Goal: Obtain resource: Download file/media

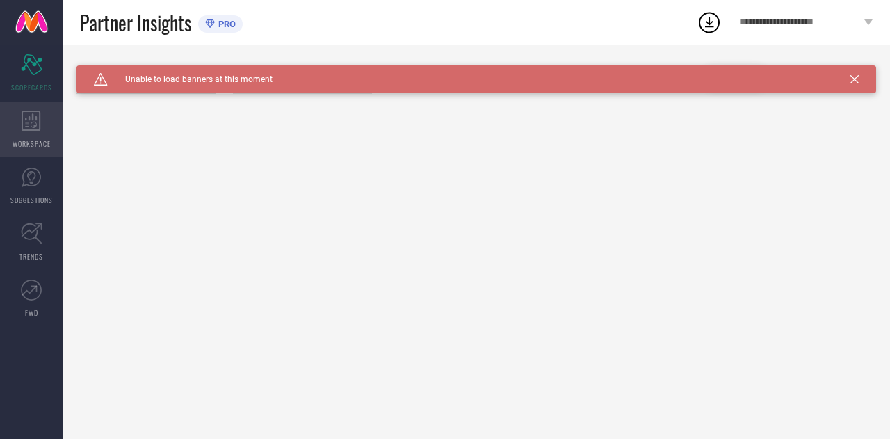
click at [25, 120] on icon at bounding box center [31, 121] width 19 height 21
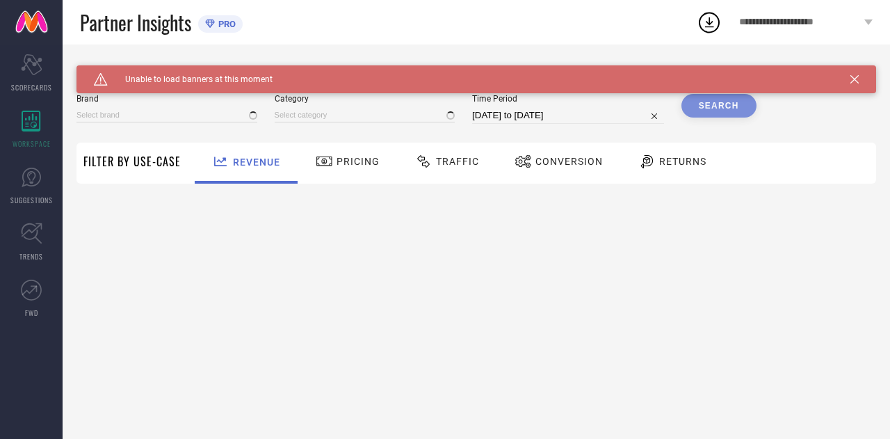
type input "THE SOULED STORE"
type input "All"
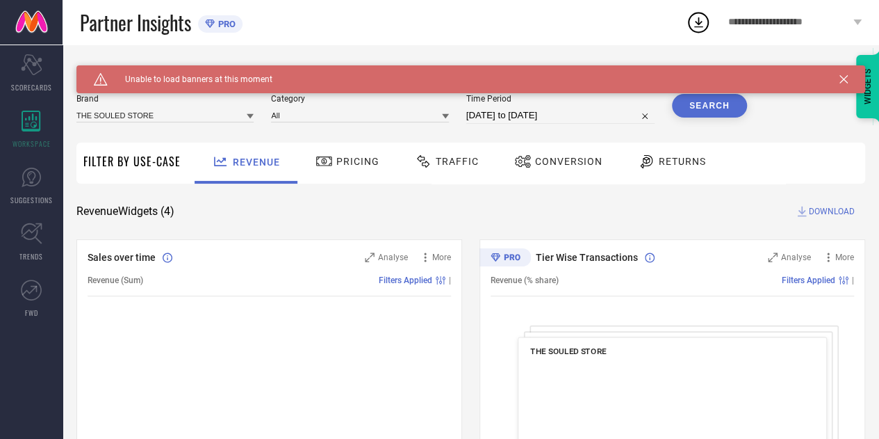
click at [450, 165] on span "Traffic" at bounding box center [457, 161] width 43 height 11
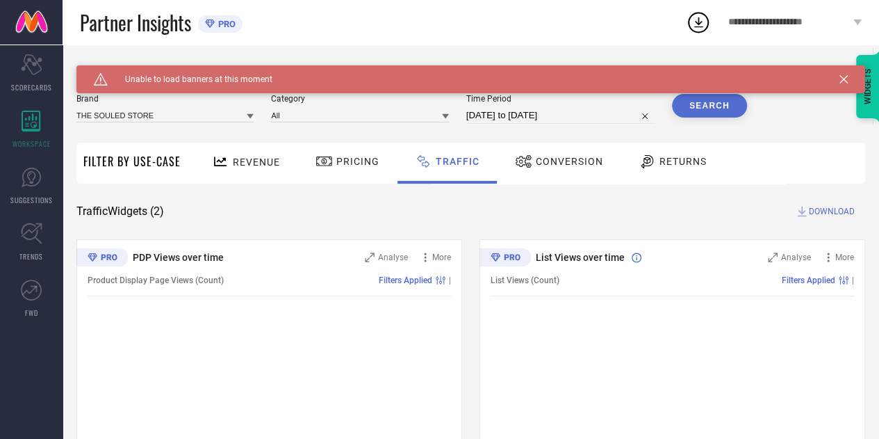
select select "8"
select select "2025"
select select "9"
select select "2025"
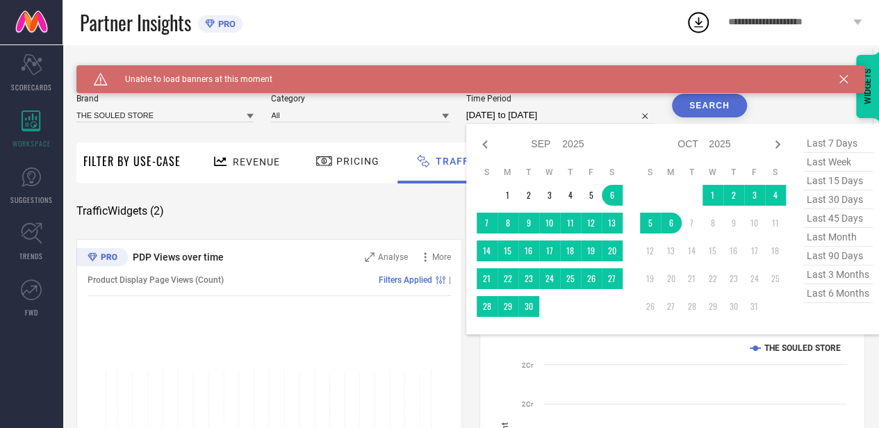
click at [573, 112] on input "[DATE] to [DATE]" at bounding box center [560, 115] width 188 height 17
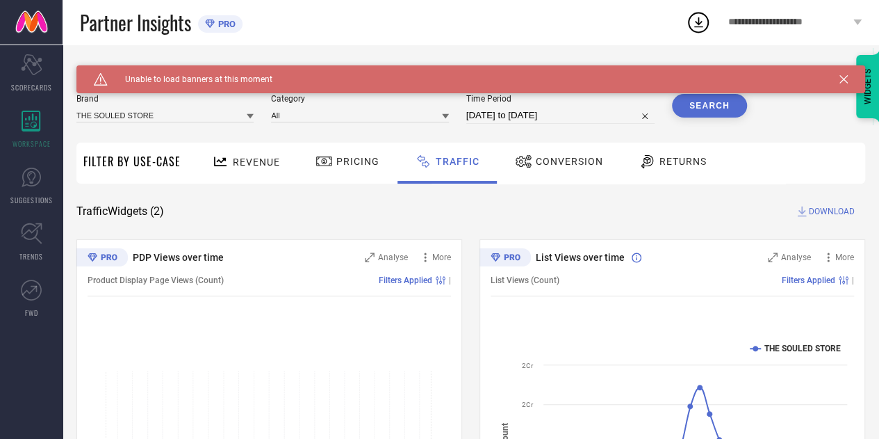
click at [706, 102] on button "Search" at bounding box center [709, 106] width 75 height 24
click at [829, 211] on span "DOWNLOAD" at bounding box center [832, 211] width 46 height 14
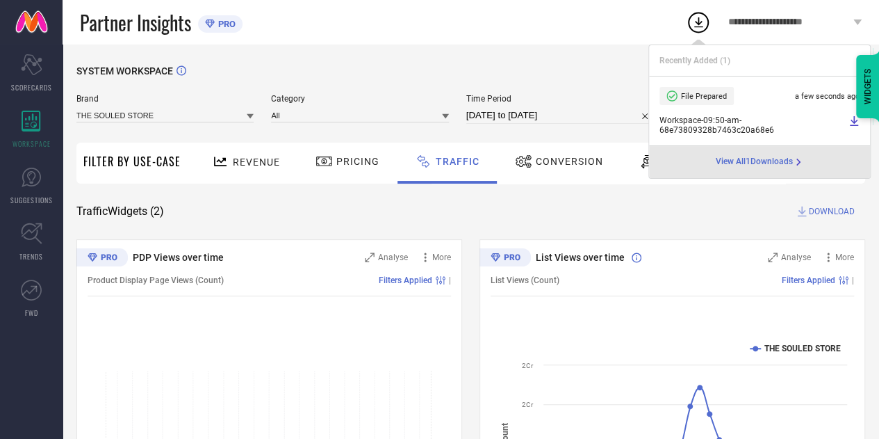
select select "8"
select select "2025"
select select "9"
select select "2025"
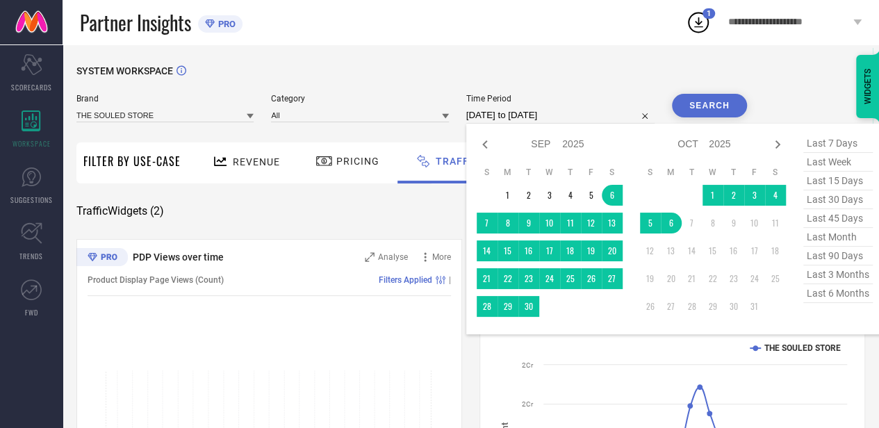
click at [599, 114] on input "[DATE] to [DATE]" at bounding box center [560, 115] width 188 height 17
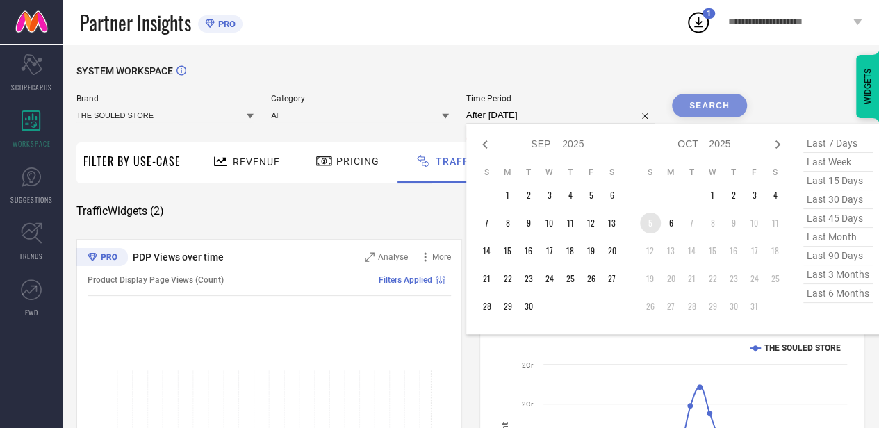
click at [651, 228] on td "5" at bounding box center [650, 223] width 21 height 21
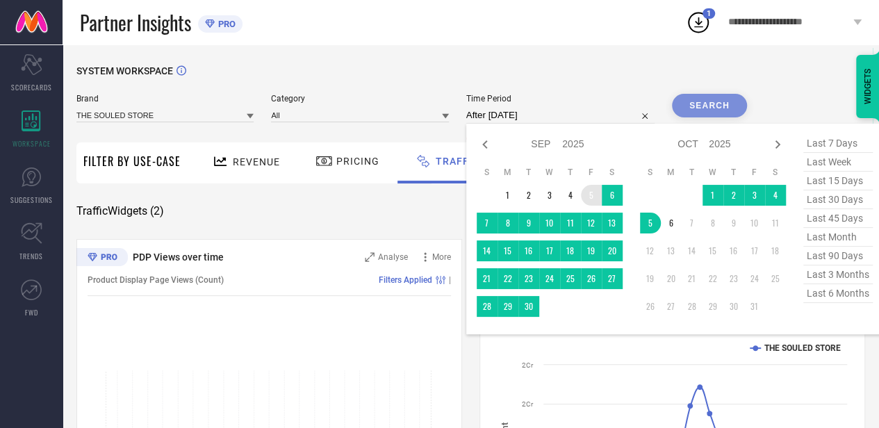
type input "[DATE] to [DATE]"
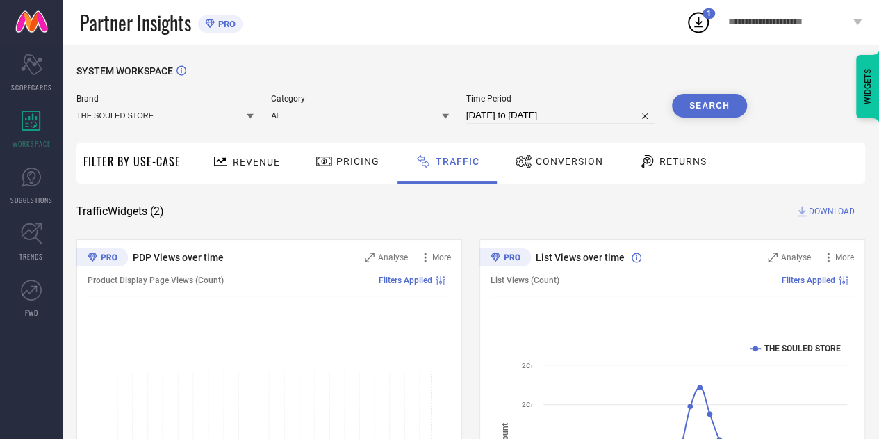
click at [696, 103] on button "Search" at bounding box center [709, 106] width 75 height 24
click at [824, 218] on span "DOWNLOAD" at bounding box center [832, 211] width 46 height 14
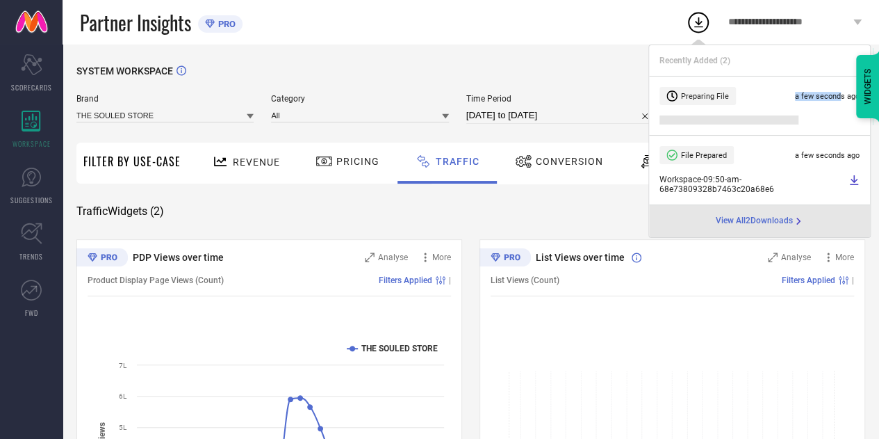
drag, startPoint x: 795, startPoint y: 95, endPoint x: 841, endPoint y: 96, distance: 45.9
click at [841, 96] on span "a few seconds ago" at bounding box center [827, 96] width 65 height 9
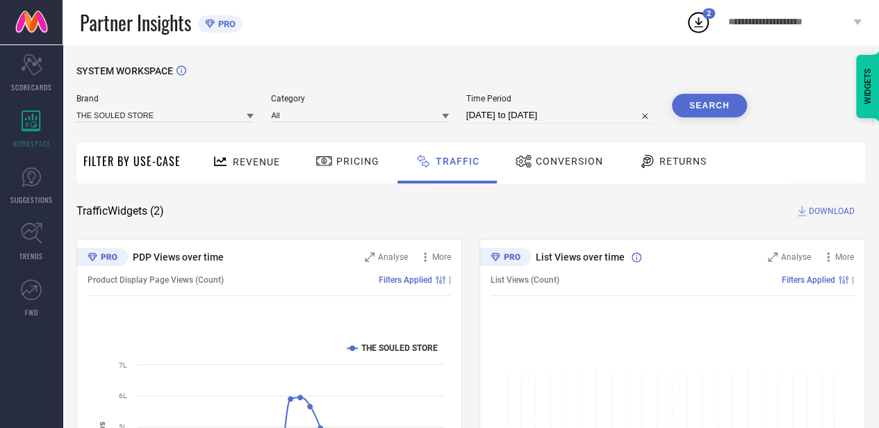
select select "8"
select select "2025"
select select "9"
select select "2025"
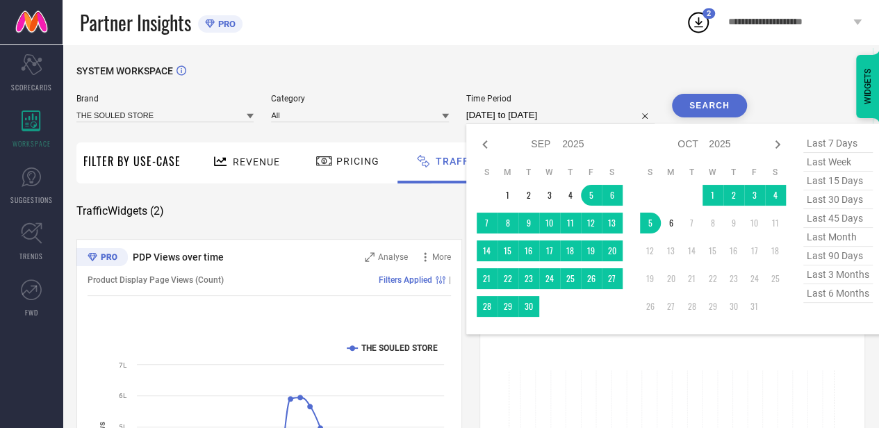
click at [588, 109] on input "[DATE] to [DATE]" at bounding box center [560, 115] width 188 height 17
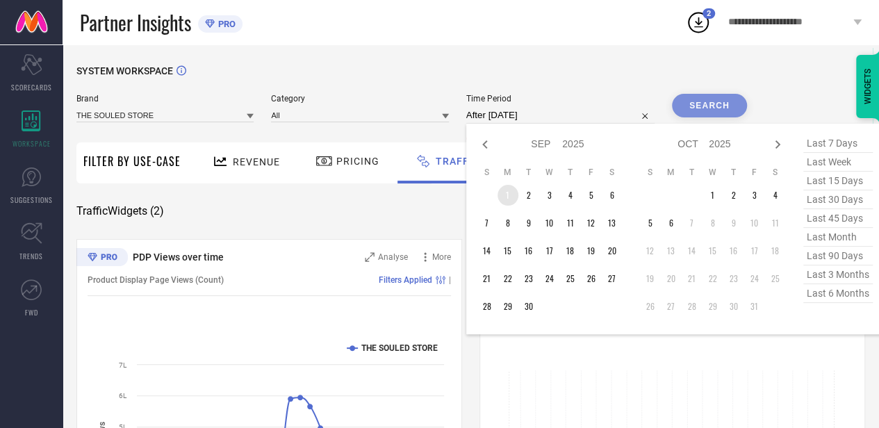
click at [507, 188] on td "1" at bounding box center [508, 195] width 21 height 21
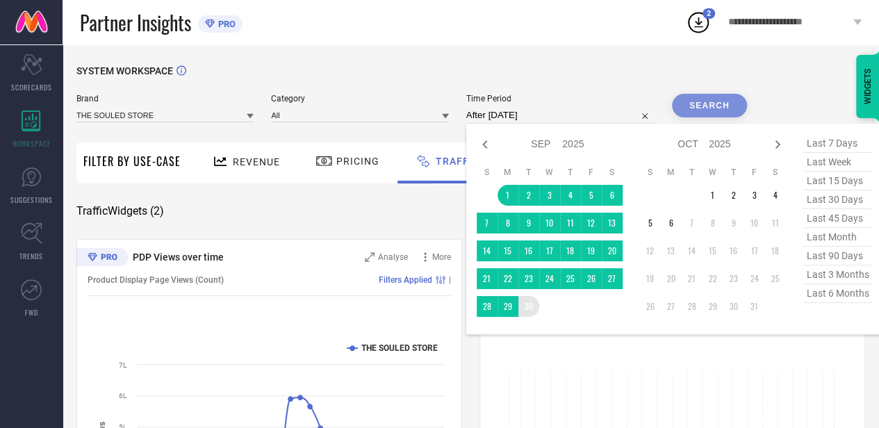
type input "[DATE] to [DATE]"
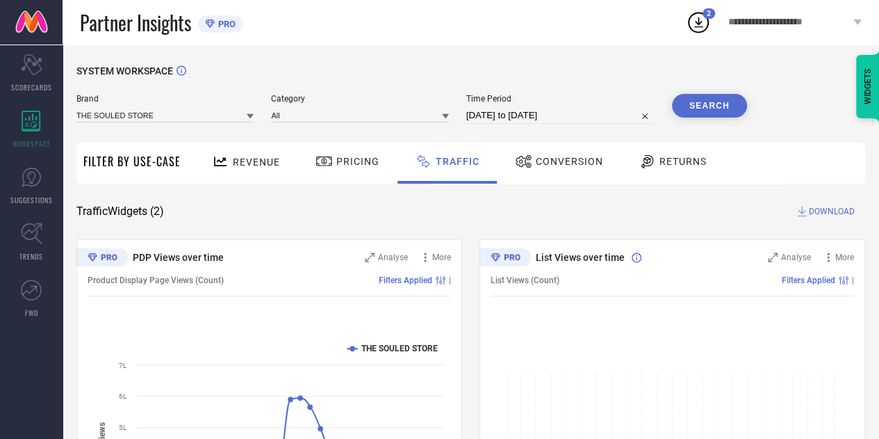
click at [688, 112] on button "Search" at bounding box center [709, 106] width 75 height 24
click at [841, 213] on span "DOWNLOAD" at bounding box center [832, 211] width 46 height 14
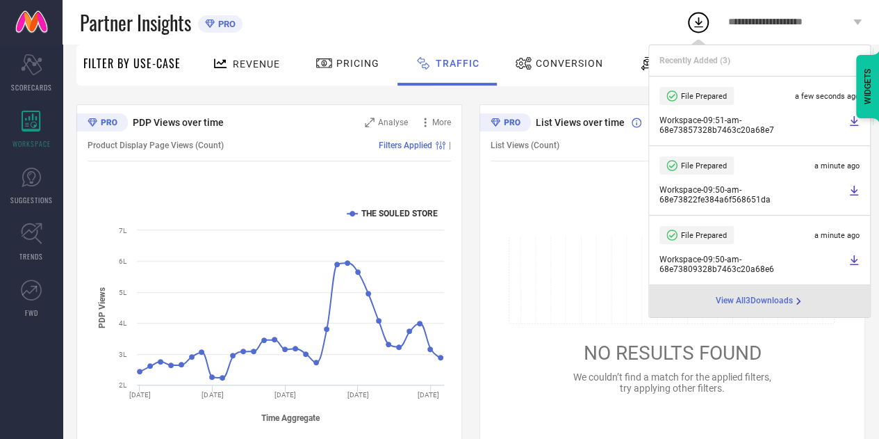
scroll to position [122, 0]
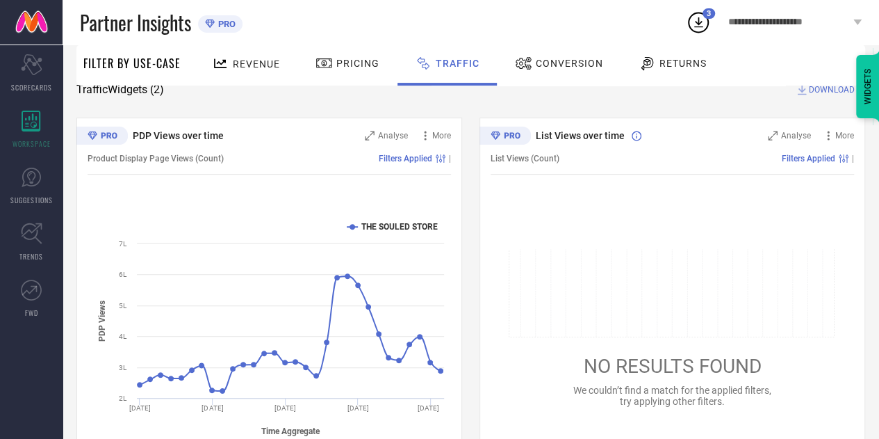
click at [582, 100] on div "SYSTEM WORKSPACE Brand THE SOULED STORE Category All Time Period [DATE] to [DAT…" at bounding box center [470, 204] width 789 height 521
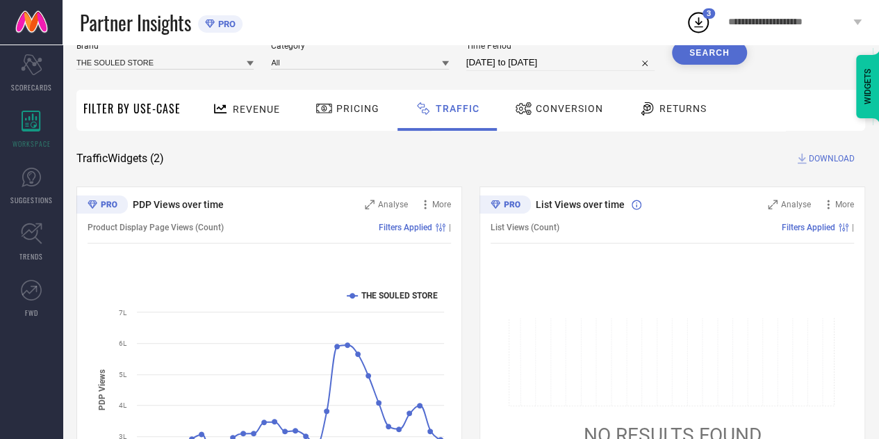
scroll to position [0, 0]
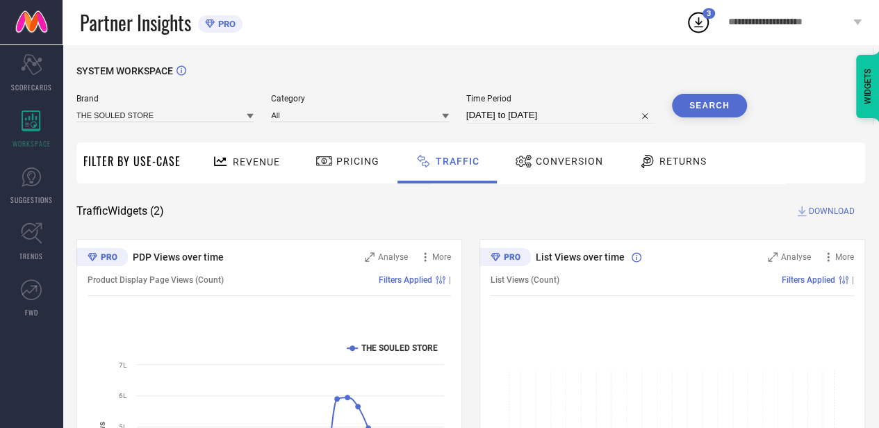
click at [589, 117] on input "[DATE] to [DATE]" at bounding box center [560, 115] width 188 height 17
select select "8"
select select "2025"
select select "9"
select select "2025"
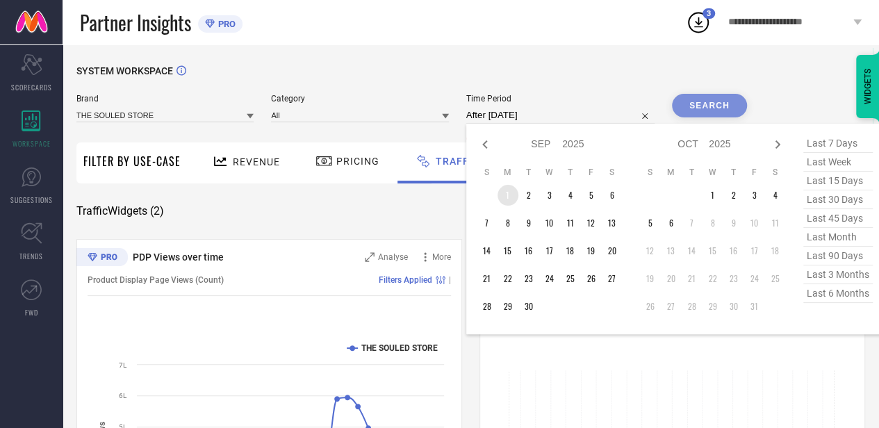
click at [514, 190] on td "1" at bounding box center [508, 195] width 21 height 21
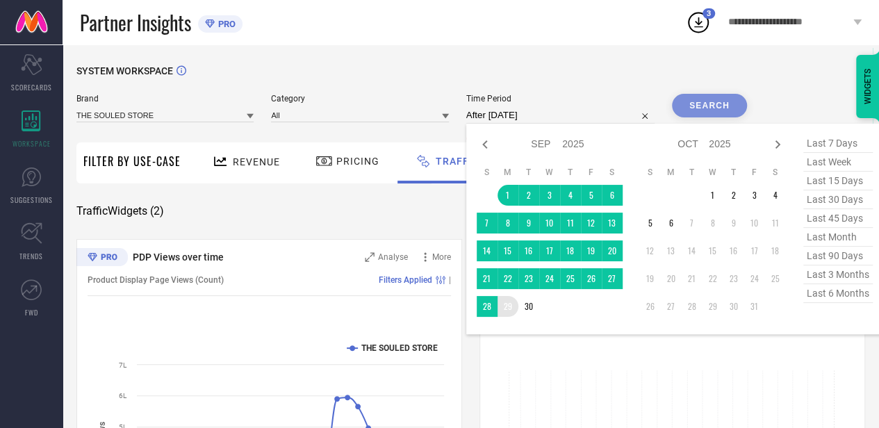
type input "[DATE] to [DATE]"
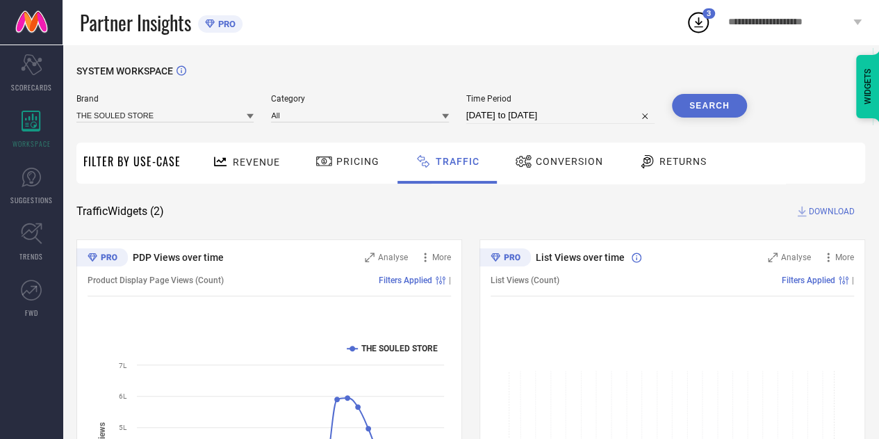
click at [701, 97] on button "Search" at bounding box center [709, 106] width 75 height 24
click at [821, 215] on span "DOWNLOAD" at bounding box center [832, 211] width 46 height 14
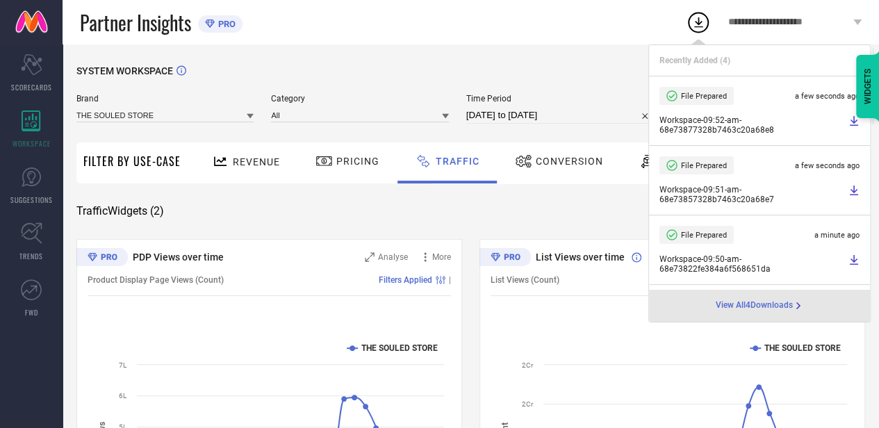
select select "8"
select select "2025"
select select "9"
select select "2025"
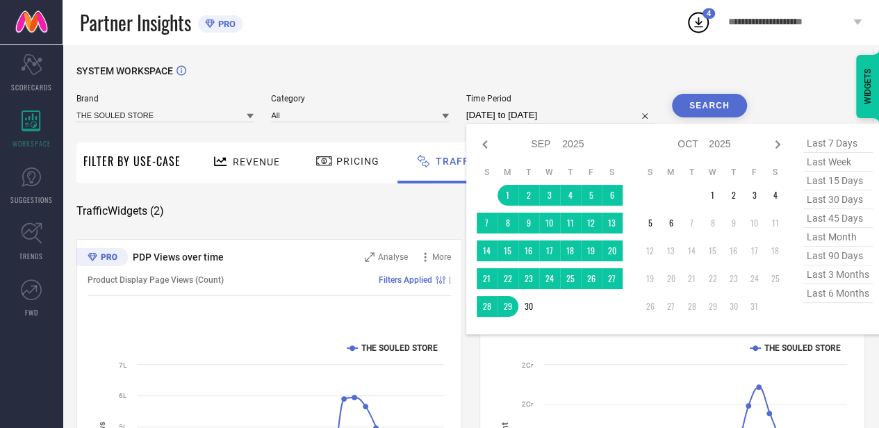
click at [596, 115] on input "[DATE] to [DATE]" at bounding box center [560, 115] width 188 height 17
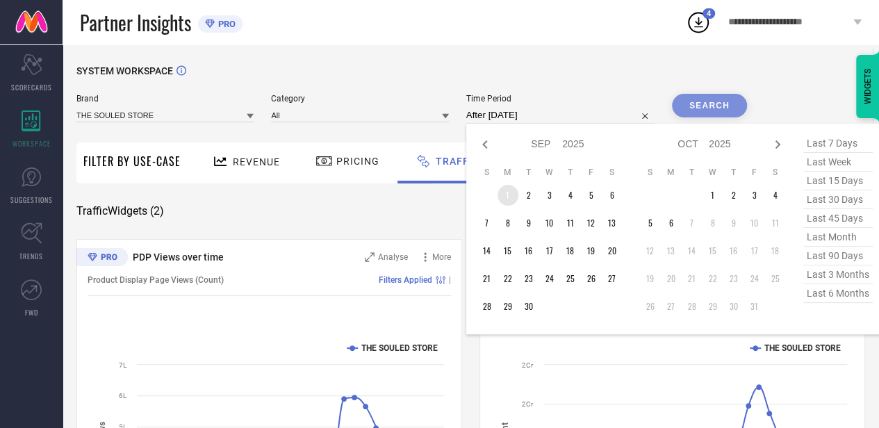
click at [506, 202] on td "1" at bounding box center [508, 195] width 21 height 21
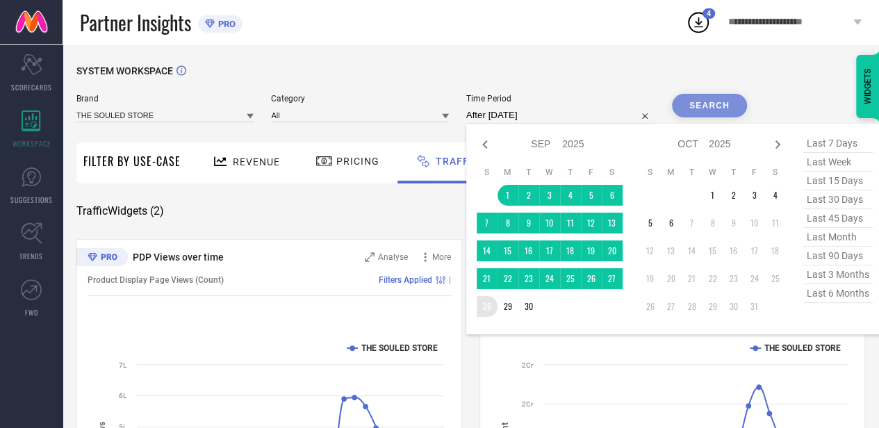
type input "[DATE] to [DATE]"
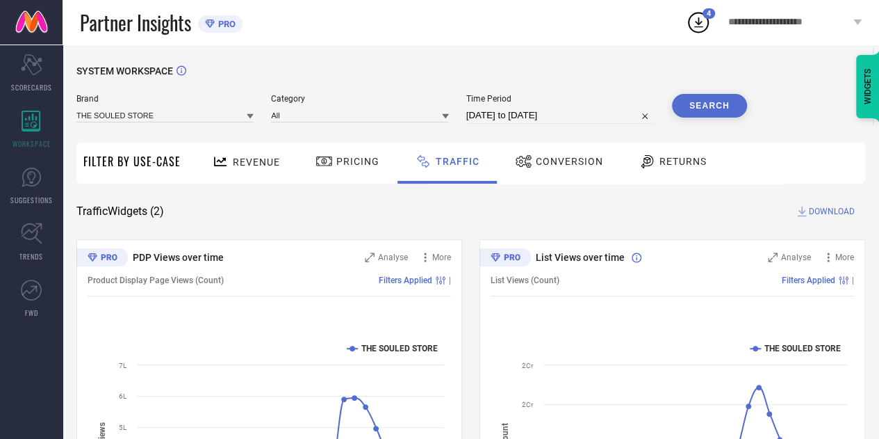
click at [701, 105] on button "Search" at bounding box center [709, 106] width 75 height 24
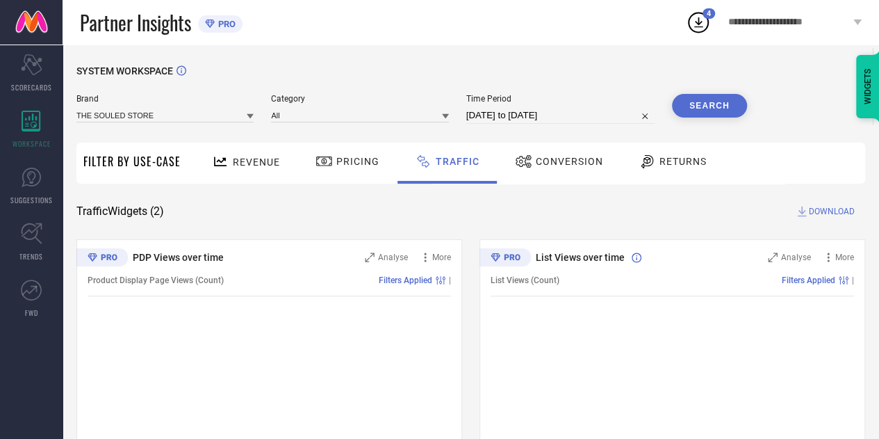
click at [826, 206] on span "DOWNLOAD" at bounding box center [832, 211] width 46 height 14
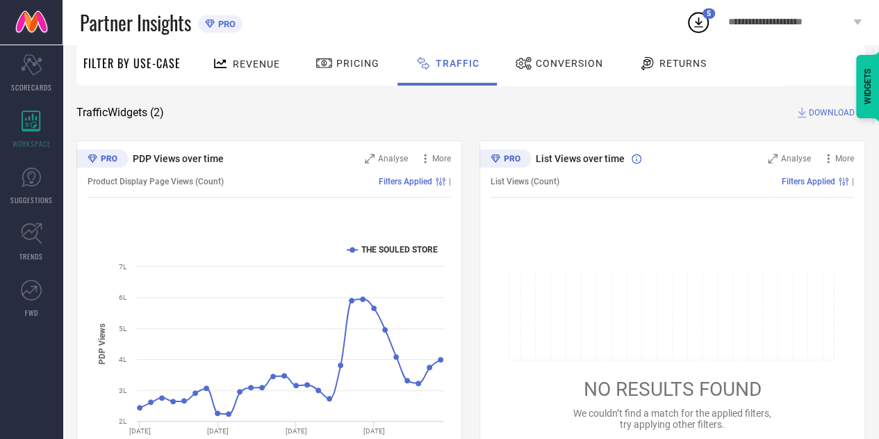
scroll to position [85, 0]
